Goal: Find specific page/section: Find specific page/section

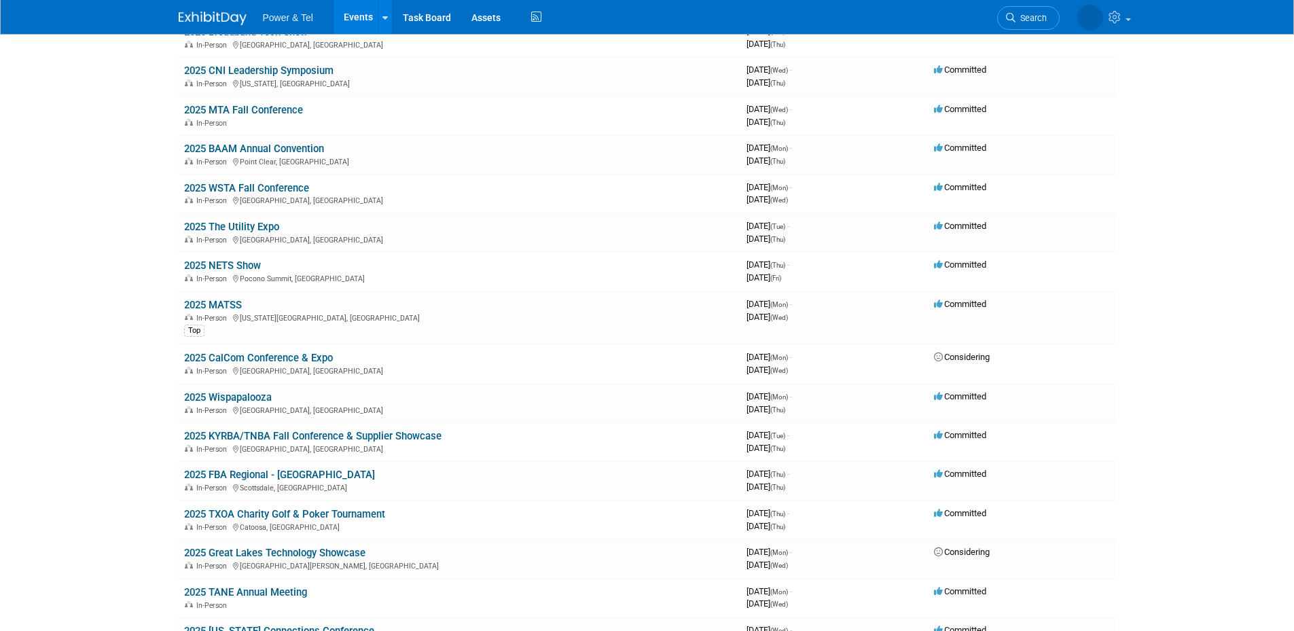
scroll to position [997, 0]
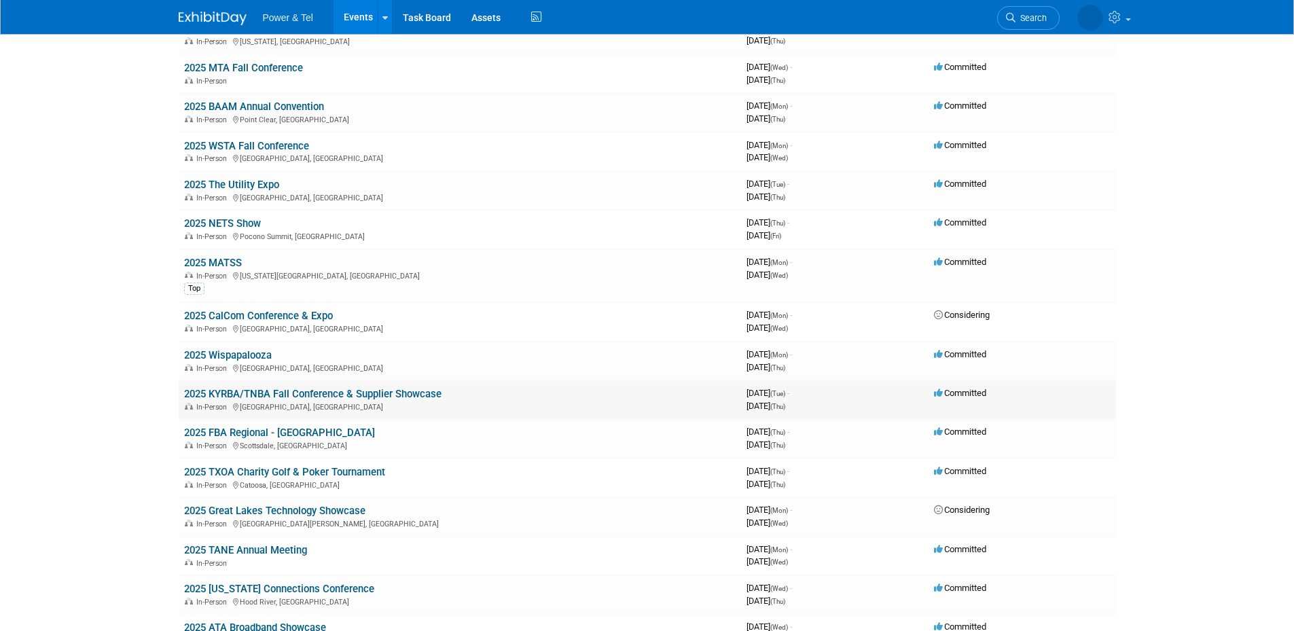
click at [417, 392] on link "2025 KYRBA/TNBA Fall Conference & Supplier Showcase" at bounding box center [312, 394] width 257 height 12
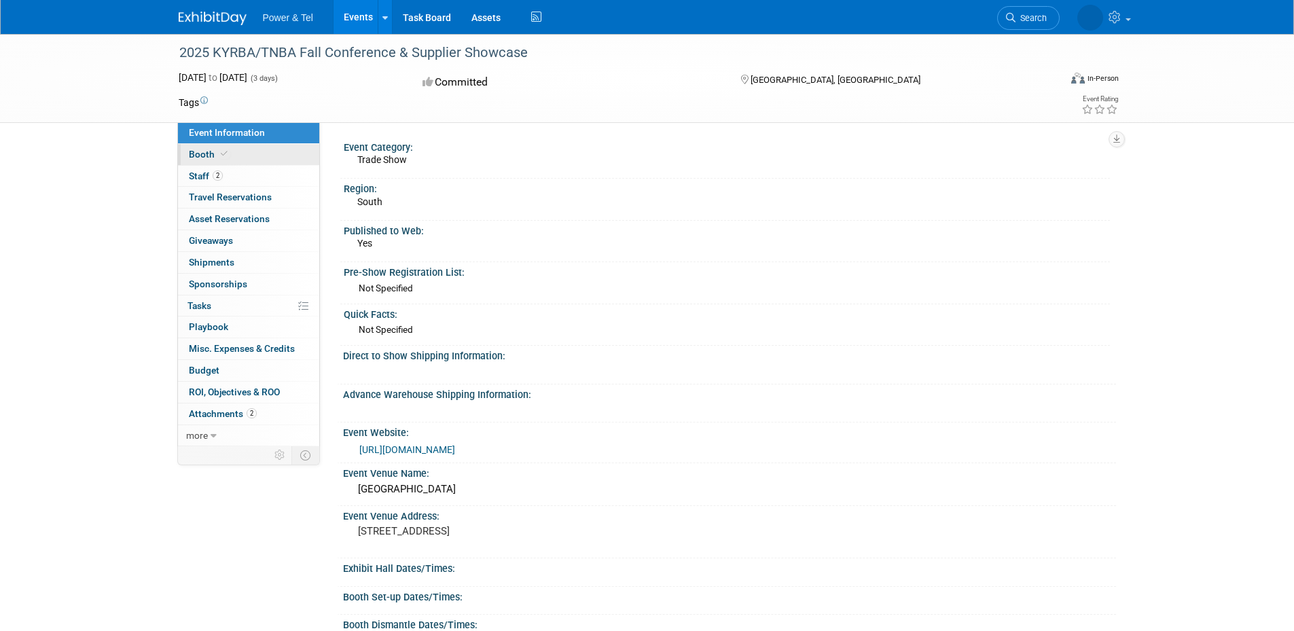
click at [198, 157] on span "Booth" at bounding box center [209, 154] width 41 height 11
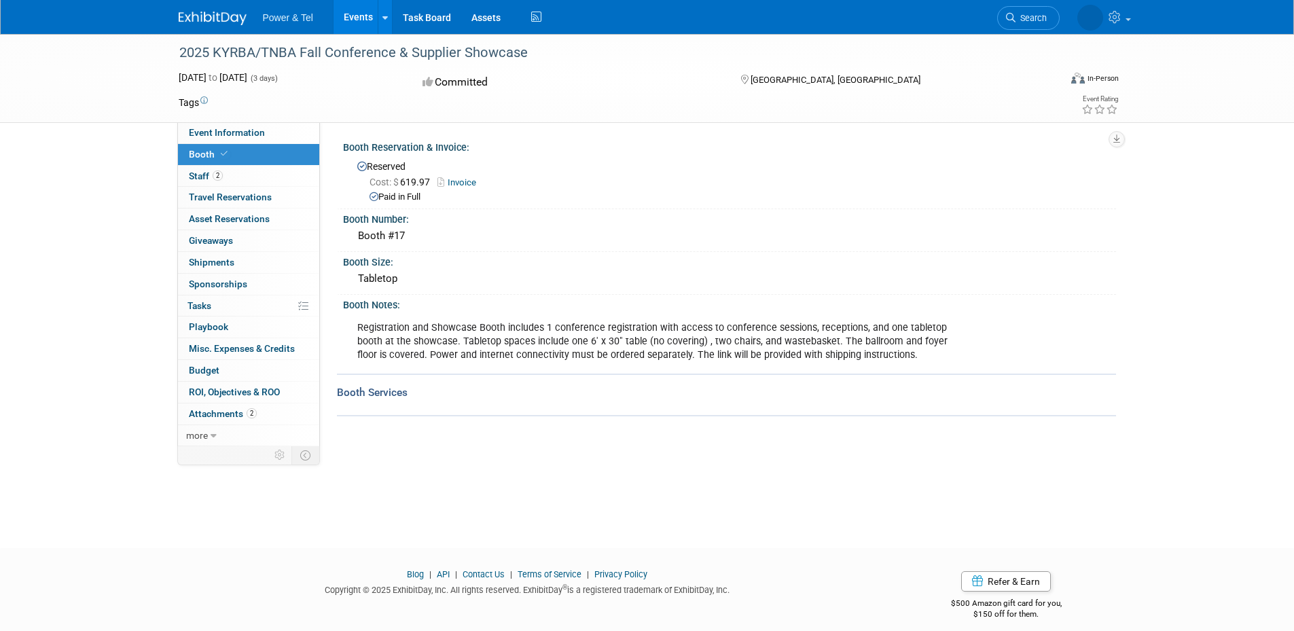
click at [457, 179] on link "Invoice" at bounding box center [460, 182] width 46 height 10
click at [192, 175] on span "Staff 2" at bounding box center [206, 176] width 34 height 11
